Goal: Navigation & Orientation: Understand site structure

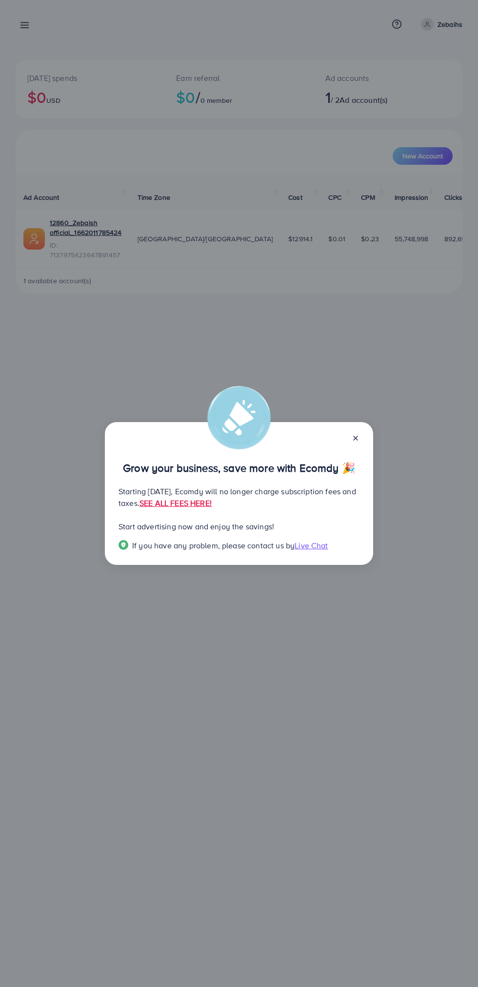
click at [445, 344] on div "Grow your business, save more with Ecomdy 🎉 Starting [DATE], Ecomdy will no lon…" at bounding box center [239, 493] width 478 height 987
click at [450, 370] on div "Grow your business, save more with Ecomdy 🎉 Starting [DATE], Ecomdy will no lon…" at bounding box center [239, 493] width 478 height 987
click at [451, 367] on div "Grow your business, save more with Ecomdy 🎉 Starting [DATE], Ecomdy will no lon…" at bounding box center [239, 493] width 478 height 987
click at [28, 26] on div "Grow your business, save more with Ecomdy 🎉 Starting [DATE], Ecomdy will no lon…" at bounding box center [239, 493] width 478 height 987
click at [27, 16] on div "Grow your business, save more with Ecomdy 🎉 Starting [DATE], Ecomdy will no lon…" at bounding box center [239, 493] width 478 height 987
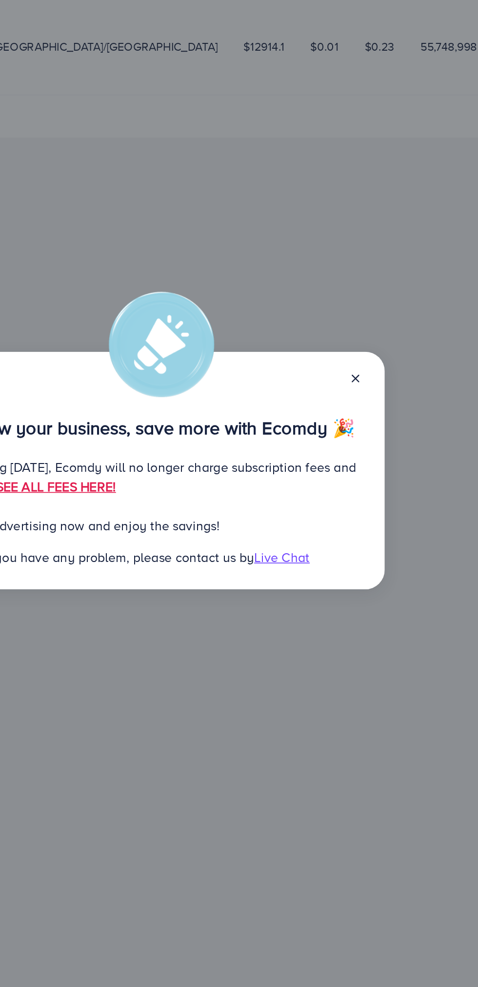
click at [357, 440] on line at bounding box center [355, 438] width 4 height 4
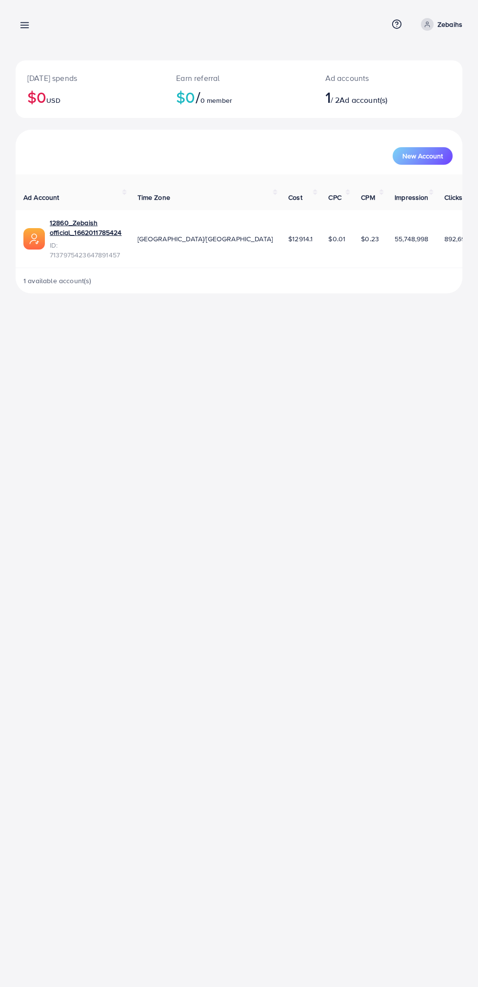
click at [18, 3] on div "[DATE] spends $0 USD Earn referral $0 / 0 member Ad accounts 1 / 2 Ad account(s…" at bounding box center [239, 154] width 478 height 309
click at [24, 23] on line at bounding box center [25, 23] width 8 height 0
